Goal: Task Accomplishment & Management: Manage account settings

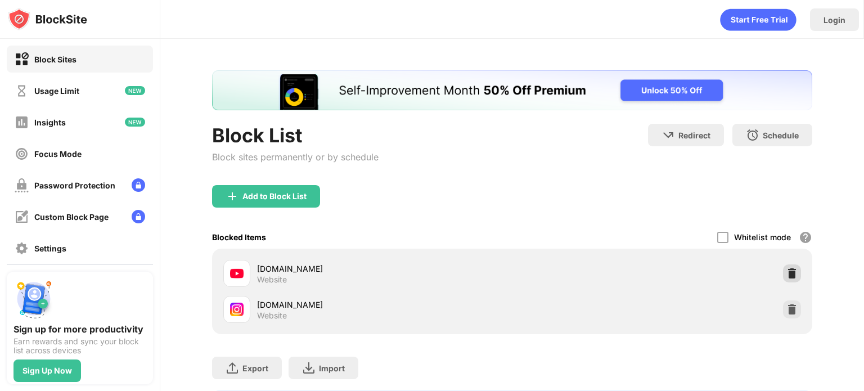
click at [792, 269] on img at bounding box center [791, 273] width 11 height 11
